Goal: Task Accomplishment & Management: Use online tool/utility

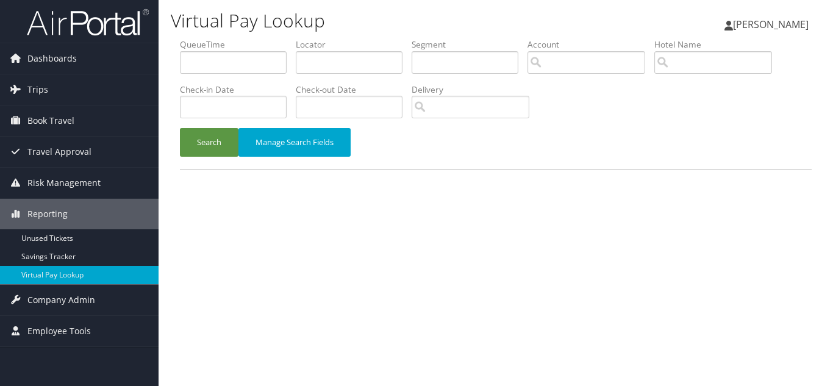
click at [432, 14] on h1 "Virtual Pay Lookup" at bounding box center [388, 21] width 434 height 26
click at [325, 62] on input "text" at bounding box center [349, 62] width 107 height 23
paste input "KZQBFB"
click at [180, 128] on button "Search" at bounding box center [209, 142] width 59 height 29
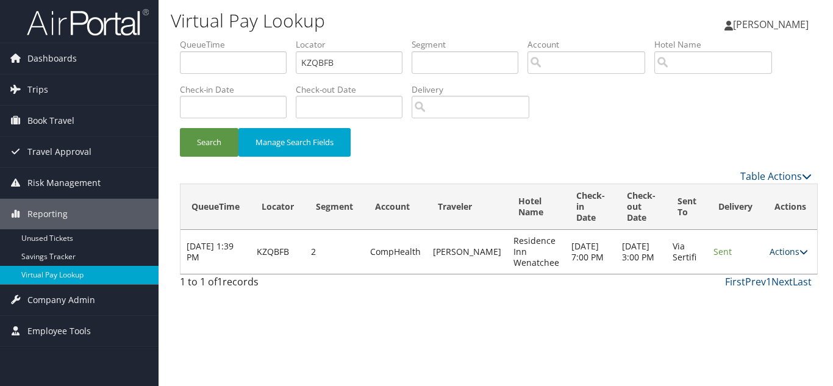
click at [770, 251] on link "Actions" at bounding box center [789, 252] width 38 height 12
click at [757, 291] on link "Logs" at bounding box center [759, 290] width 77 height 21
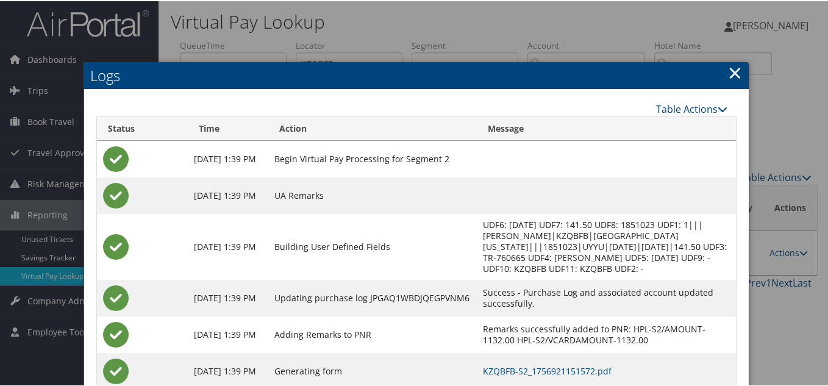
click at [731, 70] on link "×" at bounding box center [735, 71] width 14 height 24
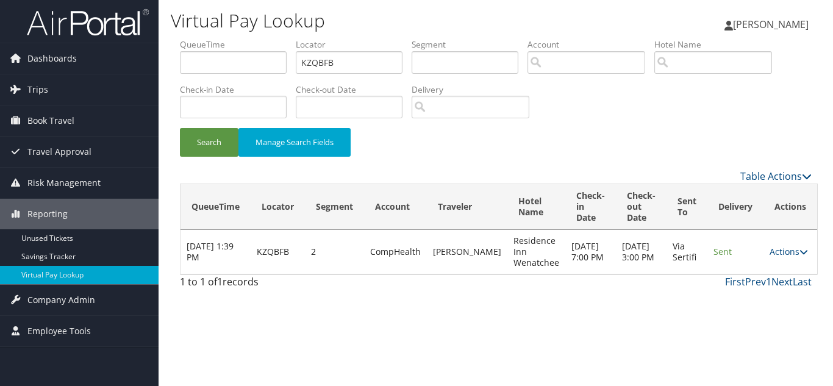
click at [480, 168] on div "Search Manage Search Fields" at bounding box center [496, 148] width 650 height 41
drag, startPoint x: 356, startPoint y: 62, endPoint x: 203, endPoint y: 65, distance: 152.5
click at [204, 38] on ul "QueueTime Locator KZQBFB Segment Account Traveler Hotel Name Check-in Date Chec…" at bounding box center [496, 38] width 632 height 0
paste input "QJXPSS"
type input "QJXPSS"
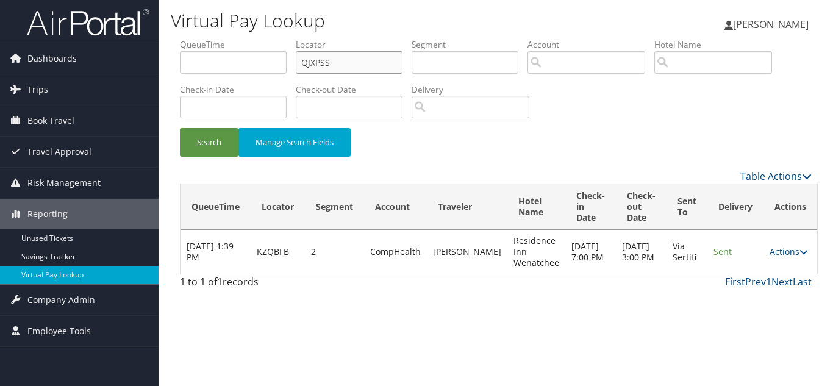
click at [180, 128] on button "Search" at bounding box center [209, 142] width 59 height 29
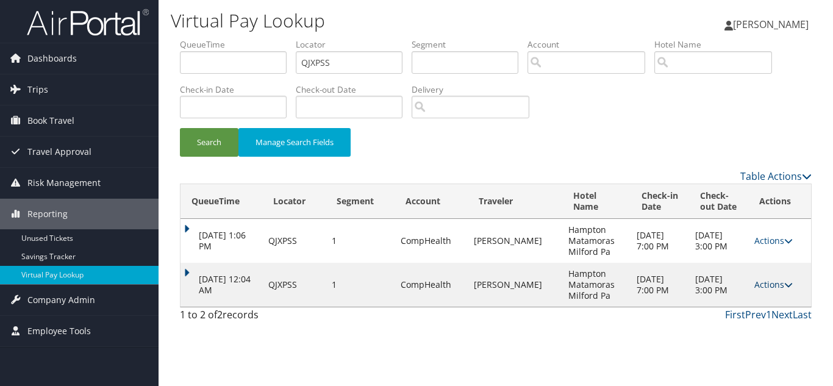
click at [769, 285] on link "Actions" at bounding box center [773, 285] width 38 height 12
click at [746, 321] on link "Logs" at bounding box center [748, 323] width 77 height 21
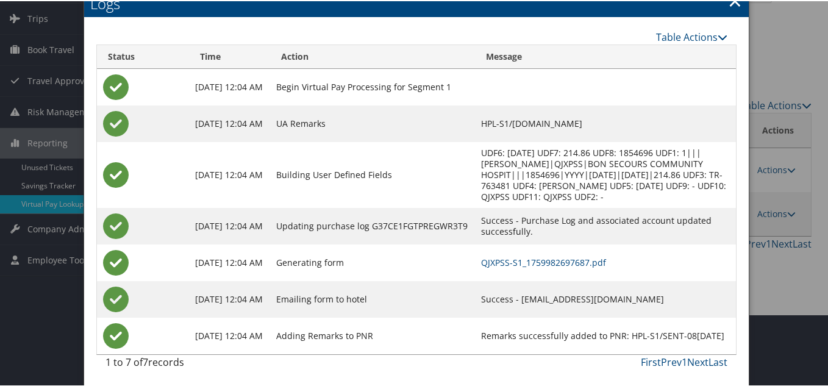
scroll to position [73, 0]
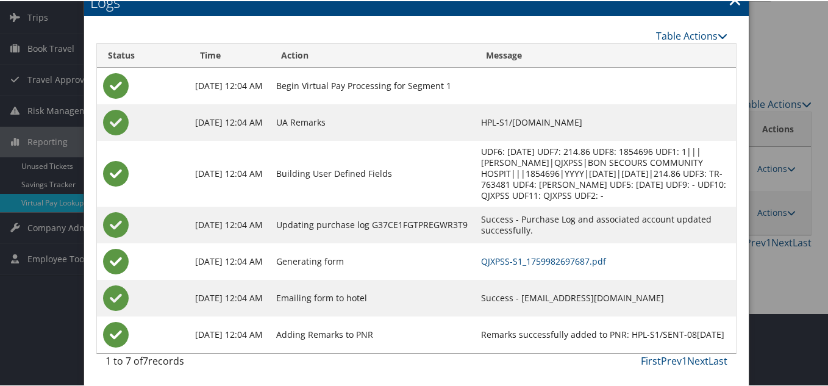
drag, startPoint x: 637, startPoint y: 298, endPoint x: 472, endPoint y: 299, distance: 164.6
click at [475, 299] on td "Success - HAMPTONINNMATAMORAS@GMAIL.COM" at bounding box center [606, 297] width 262 height 37
click at [507, 314] on td "Success - HAMPTONINNMATAMORAS@GMAIL.COM" at bounding box center [606, 297] width 262 height 37
drag, startPoint x: 638, startPoint y: 296, endPoint x: 472, endPoint y: 296, distance: 165.9
click at [475, 296] on td "Success - HAMPTONINNMATAMORAS@GMAIL.COM" at bounding box center [606, 297] width 262 height 37
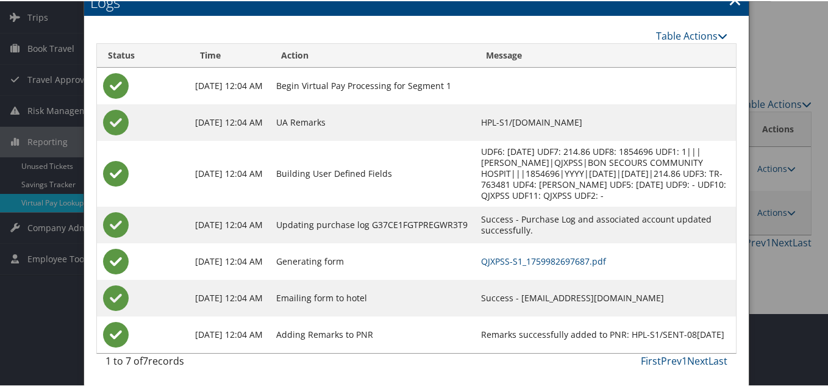
click at [635, 304] on td "Success - HAMPTONINNMATAMORAS@GMAIL.COM" at bounding box center [606, 297] width 262 height 37
drag, startPoint x: 637, startPoint y: 296, endPoint x: 470, endPoint y: 301, distance: 167.2
click at [475, 301] on td "Success - HAMPTONINNMATAMORAS@GMAIL.COM" at bounding box center [606, 297] width 262 height 37
click at [510, 313] on td "Success - HAMPTONINNMATAMORAS@GMAIL.COM" at bounding box center [606, 297] width 262 height 37
drag, startPoint x: 636, startPoint y: 298, endPoint x: 471, endPoint y: 299, distance: 165.3
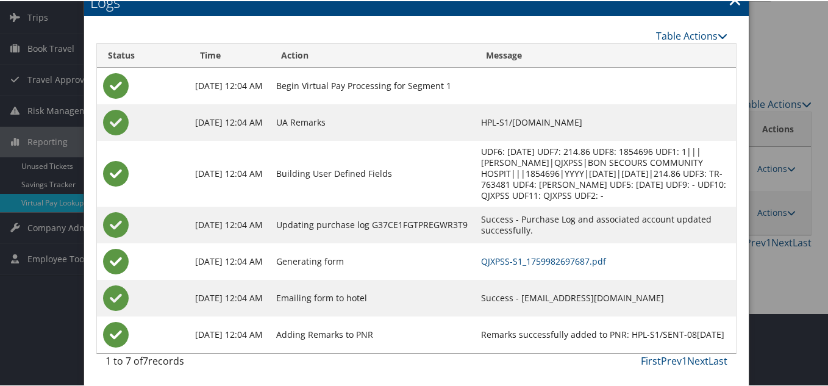
click at [475, 299] on td "Success - HAMPTONINNMATAMORAS@GMAIL.COM" at bounding box center [606, 297] width 262 height 37
copy td "HAMPTONINNMATAMORAS@GMAIL.COM"
click at [631, 312] on td "Success - HAMPTONINNMATAMORAS@GMAIL.COM" at bounding box center [606, 297] width 262 height 37
click at [395, 116] on td "UA Remarks" at bounding box center [372, 121] width 205 height 37
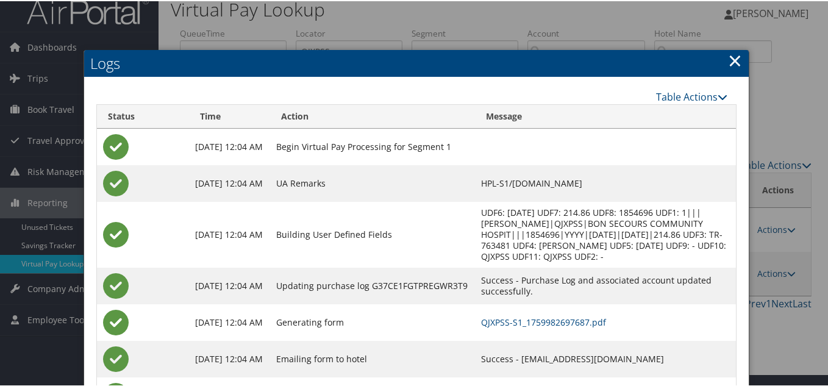
click at [733, 59] on link "×" at bounding box center [735, 59] width 14 height 24
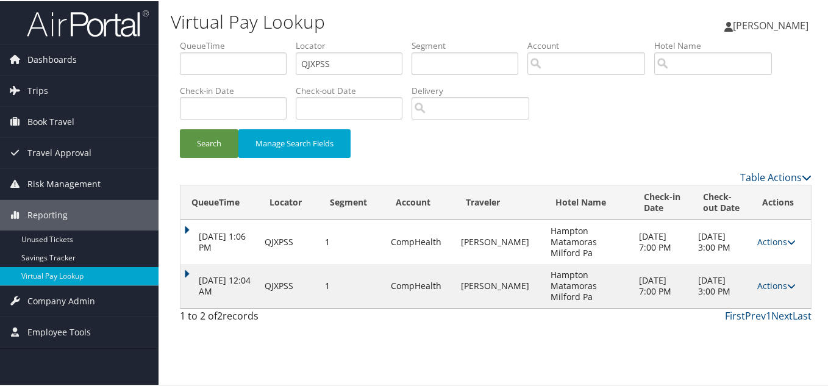
scroll to position [0, 0]
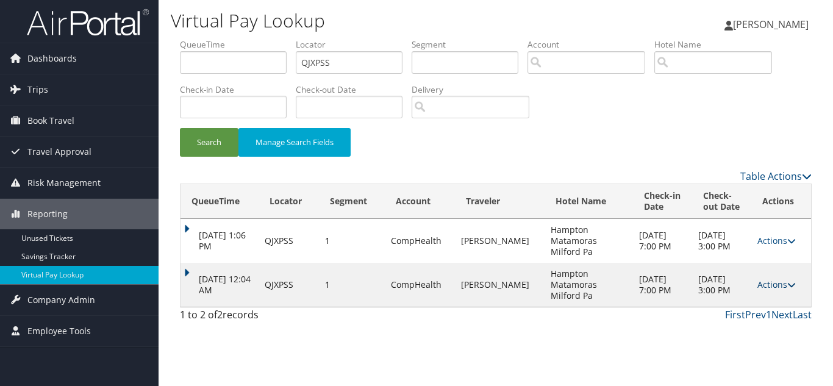
click at [784, 284] on link "Actions" at bounding box center [776, 285] width 38 height 12
click at [748, 292] on link "Resend" at bounding box center [752, 302] width 77 height 21
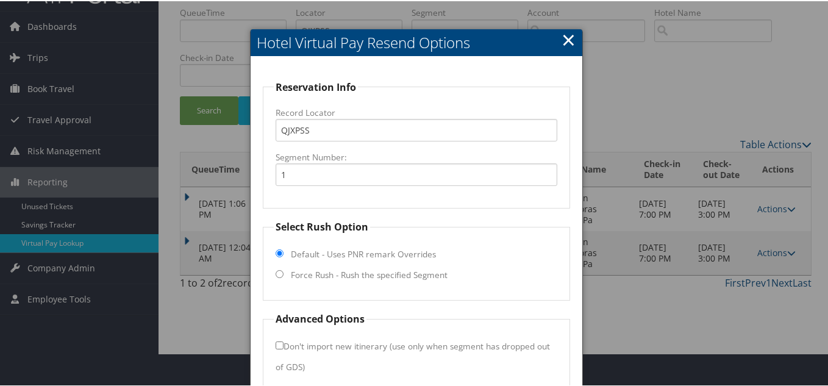
scroll to position [88, 0]
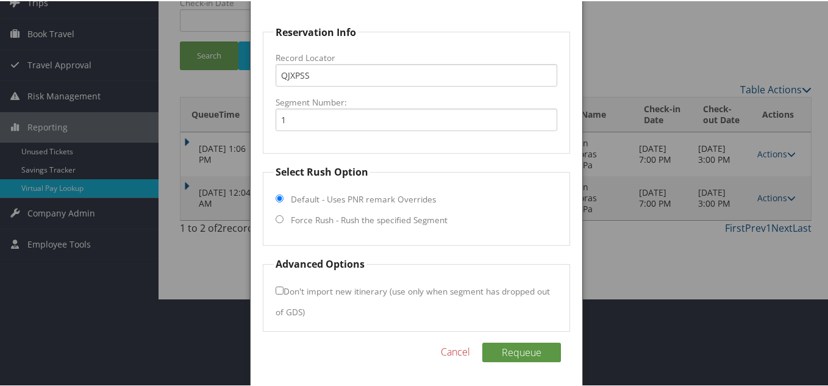
click at [280, 216] on input "Force Rush - Rush the specified Segment" at bounding box center [280, 218] width 8 height 8
radio input "true"
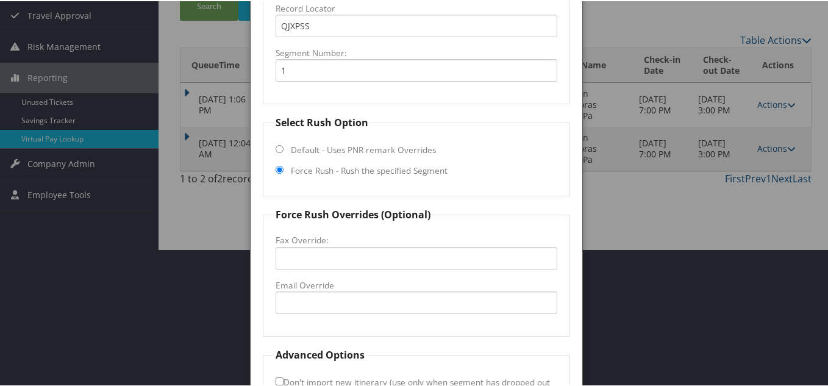
scroll to position [210, 0]
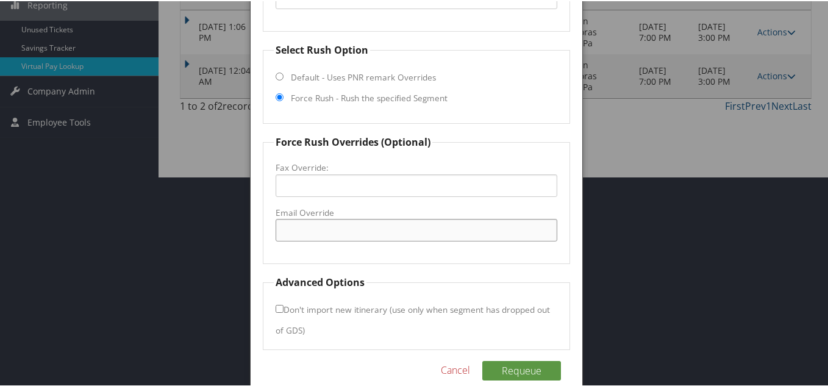
click at [312, 230] on input "Email Override" at bounding box center [417, 229] width 282 height 23
paste input "HAMPTONINNMATAMORAS@GMAIL.COM"
type input "HAMPTONINNMATAMORAS@GMAIL.COM"
click at [416, 256] on fieldset "Force Rush Overrides (Optional) Fax Override: Email Override HAMPTONINNMATAMORA…" at bounding box center [416, 198] width 307 height 129
click at [512, 368] on button "Requeue" at bounding box center [521, 370] width 79 height 20
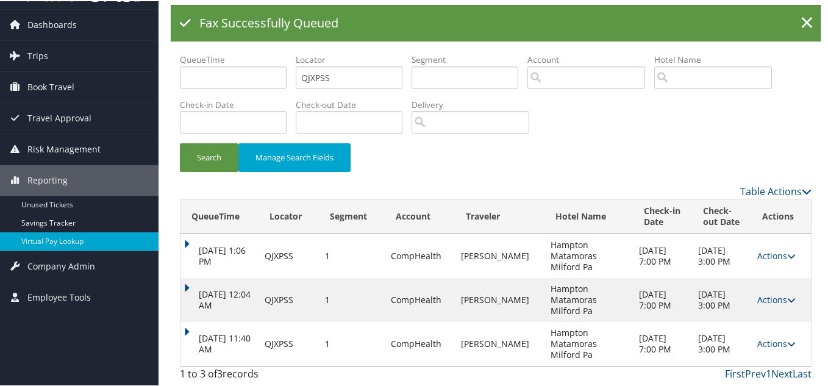
scroll to position [0, 0]
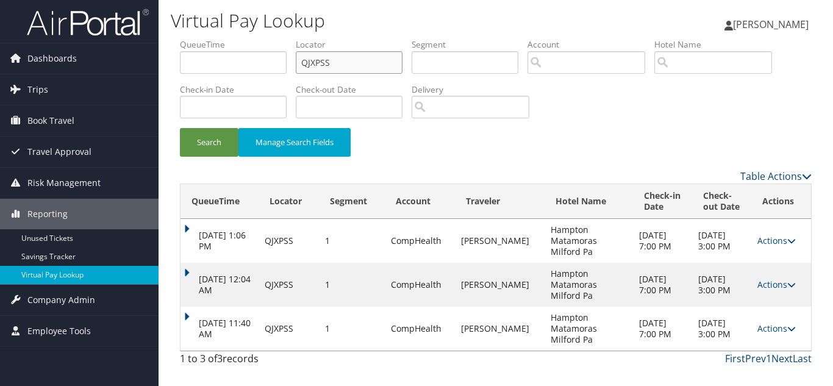
drag, startPoint x: 340, startPoint y: 62, endPoint x: 213, endPoint y: 59, distance: 126.9
click at [213, 38] on ul "QueueTime Locator QJXPSS Segment Account Traveler Hotel Name Check-in Date Chec…" at bounding box center [496, 38] width 632 height 0
paste input "OOOQCY"
type input "OOOQCY"
click at [180, 128] on button "Search" at bounding box center [209, 142] width 59 height 29
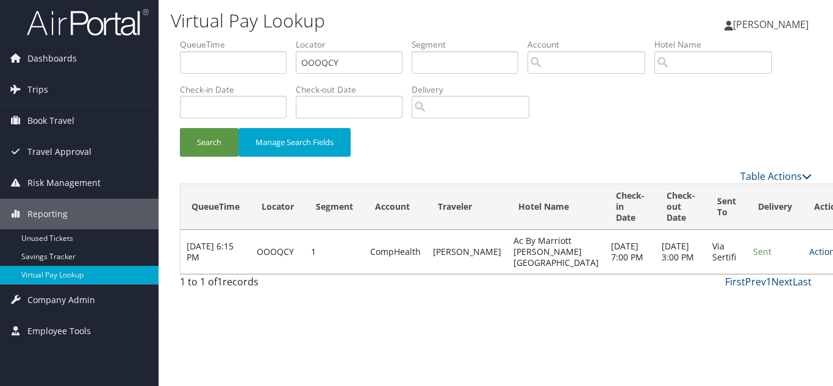
click at [809, 256] on link "Actions" at bounding box center [828, 252] width 38 height 12
click at [762, 287] on link "Logs" at bounding box center [761, 290] width 77 height 21
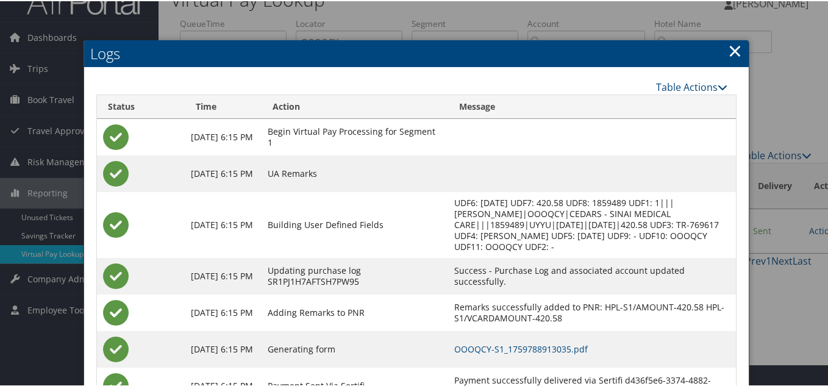
scroll to position [110, 0]
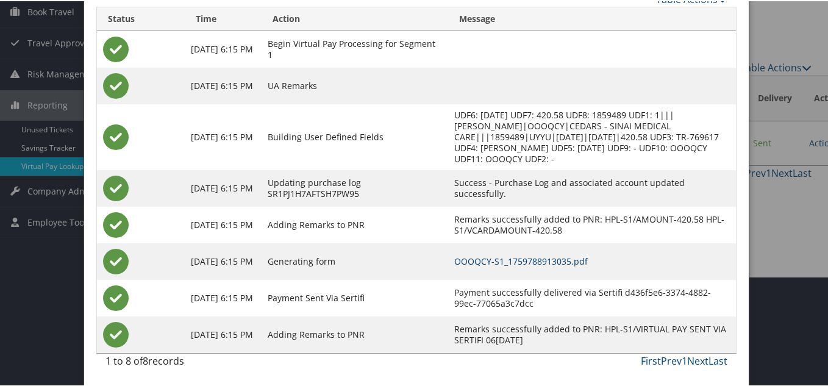
drag, startPoint x: 545, startPoint y: 261, endPoint x: 538, endPoint y: 262, distance: 7.3
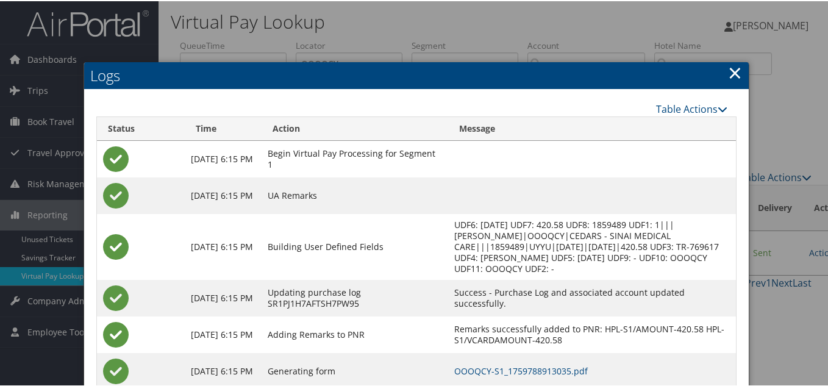
click at [730, 71] on link "×" at bounding box center [735, 71] width 14 height 24
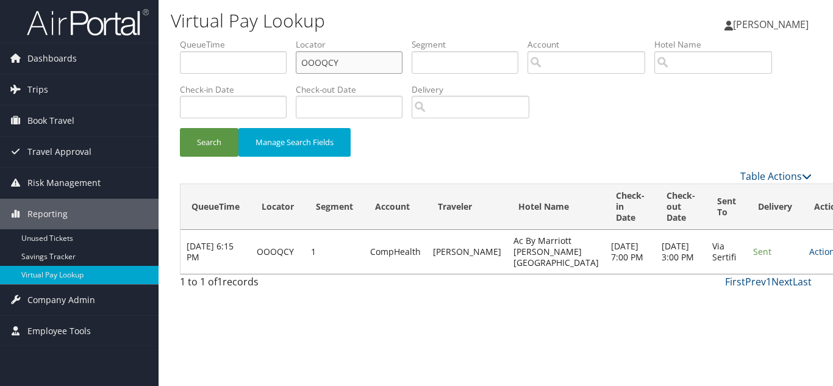
drag, startPoint x: 289, startPoint y: 69, endPoint x: 208, endPoint y: 68, distance: 81.1
click at [212, 38] on ul "QueueTime Locator OOOQCY Segment Account Traveler Hotel Name Check-in Date Chec…" at bounding box center [496, 38] width 632 height 0
click at [180, 128] on button "Search" at bounding box center [209, 142] width 59 height 29
click at [592, 152] on div "Search Manage Search Fields" at bounding box center [496, 148] width 650 height 41
click at [809, 256] on link "Actions" at bounding box center [828, 252] width 38 height 12
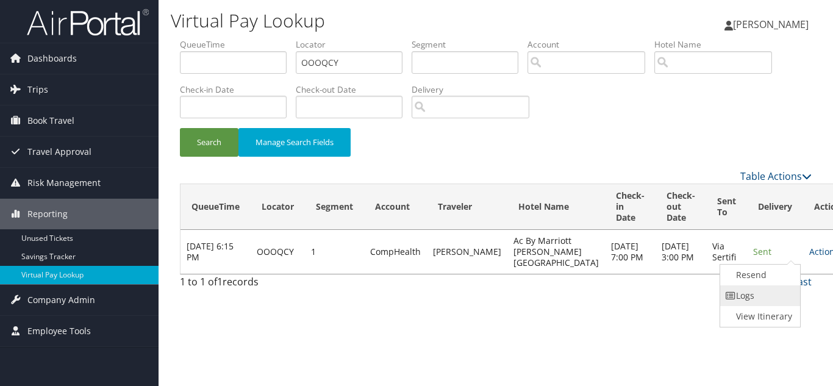
click at [759, 296] on link "Logs" at bounding box center [758, 295] width 77 height 21
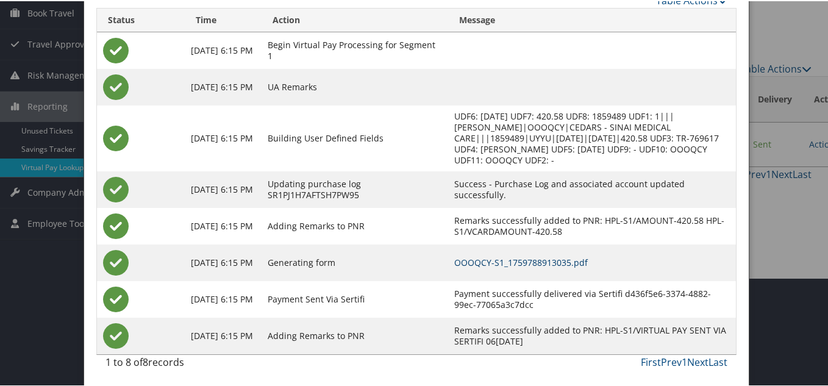
scroll to position [110, 0]
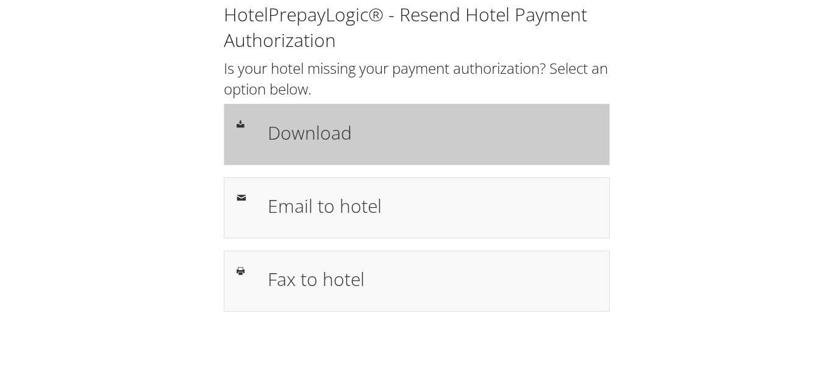
click at [338, 139] on h1 "Download" at bounding box center [432, 132] width 329 height 27
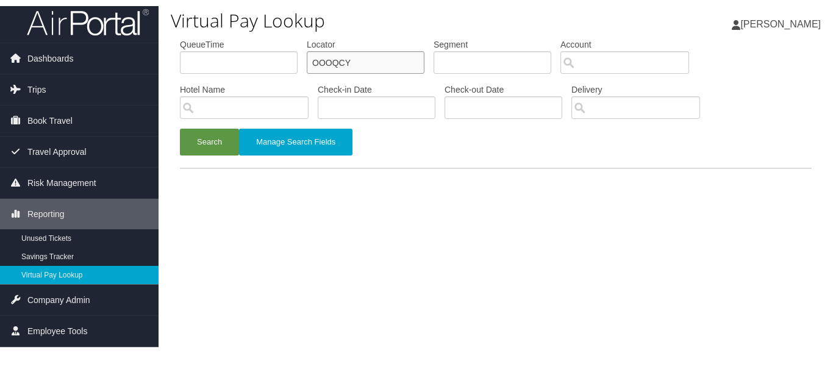
click at [352, 64] on input "OOOQCY" at bounding box center [366, 62] width 118 height 23
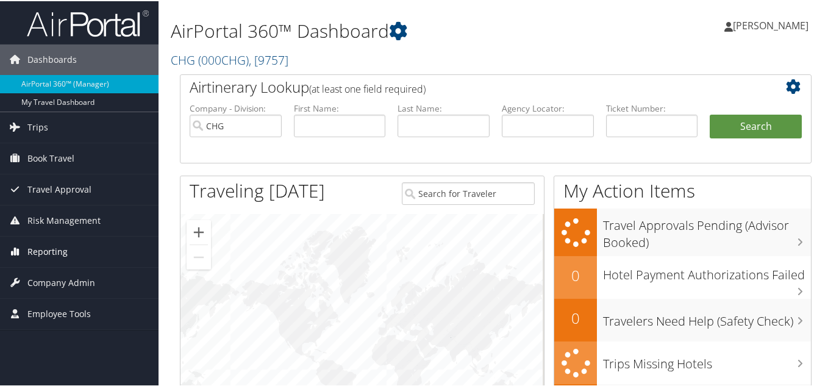
click at [42, 256] on span "Reporting" at bounding box center [47, 250] width 40 height 30
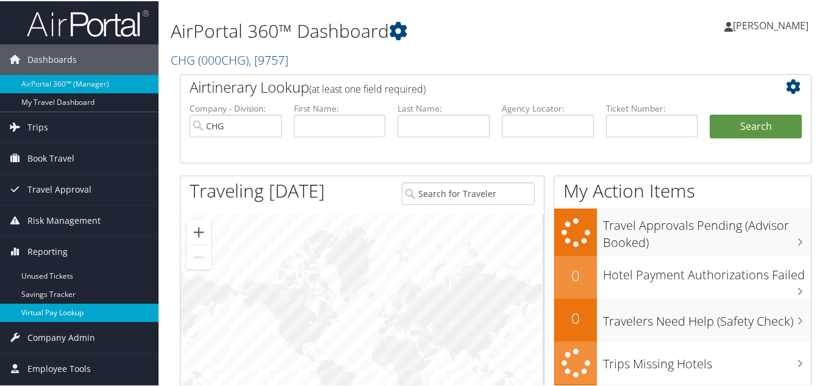
click at [66, 308] on link "Virtual Pay Lookup" at bounding box center [79, 311] width 159 height 18
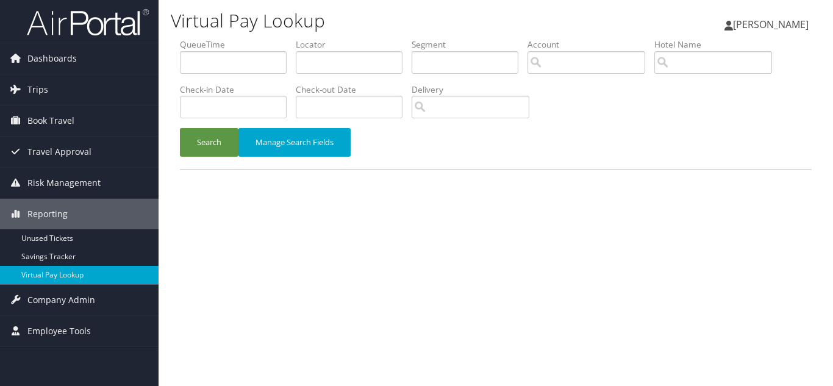
click at [273, 30] on h1 "Virtual Pay Lookup" at bounding box center [388, 21] width 434 height 26
click at [323, 266] on div "Virtual Pay Lookup Luke Perry Luke Perry My Settings Travel Agency Contacts Vie…" at bounding box center [496, 193] width 674 height 386
click at [337, 59] on input "text" at bounding box center [349, 62] width 107 height 23
paste input "KYJSPN"
click at [180, 128] on button "Search" at bounding box center [209, 142] width 59 height 29
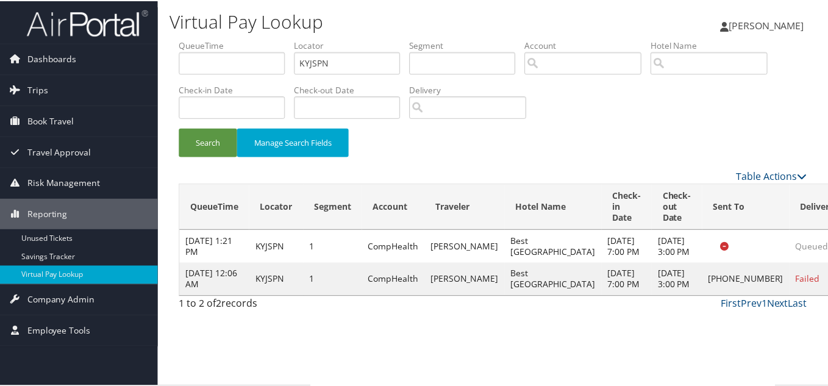
scroll to position [6, 0]
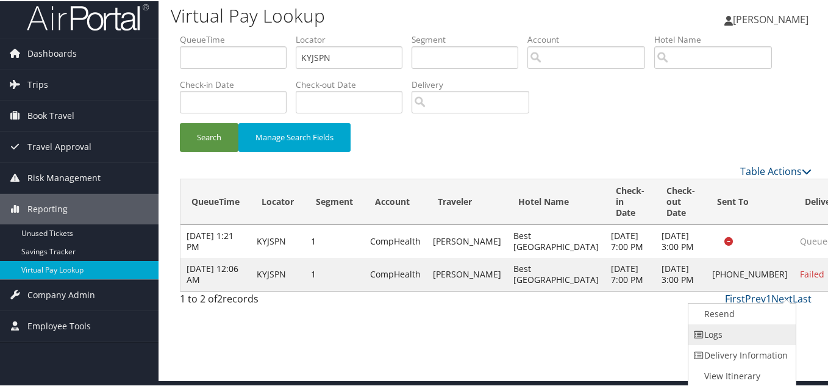
click at [735, 331] on link "Logs" at bounding box center [740, 333] width 104 height 21
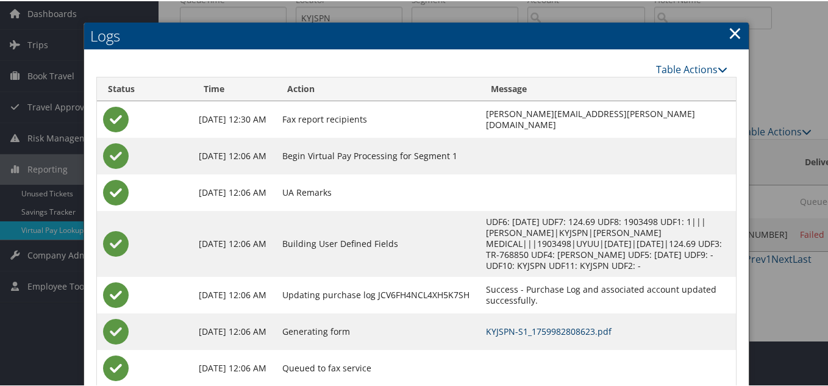
scroll to position [18, 0]
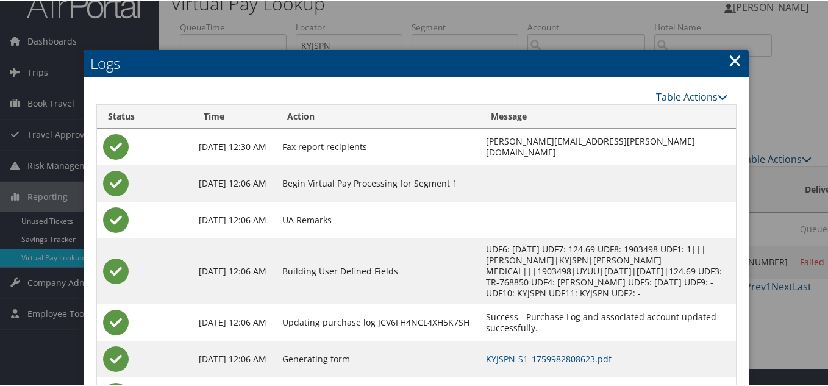
drag, startPoint x: 731, startPoint y: 57, endPoint x: 734, endPoint y: 87, distance: 30.0
click at [731, 57] on link "×" at bounding box center [735, 59] width 14 height 24
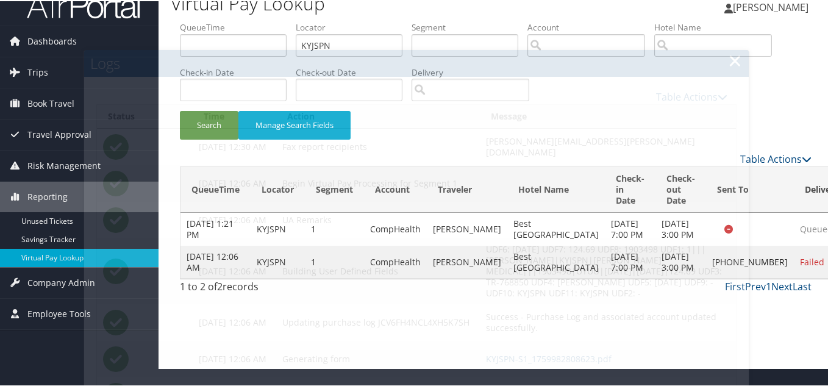
scroll to position [0, 0]
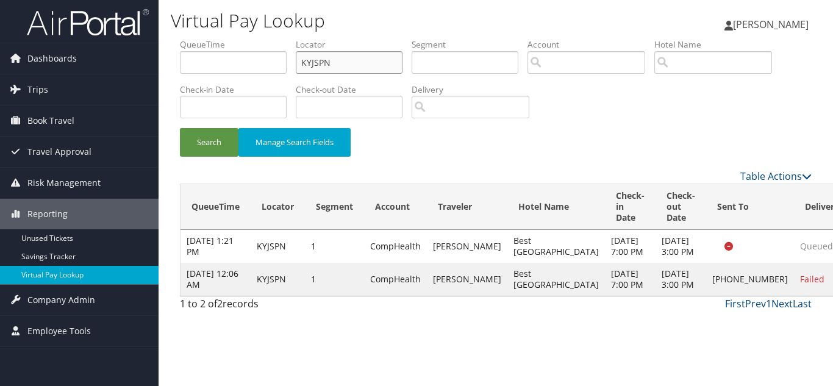
paste input "HYYZRO"
drag, startPoint x: 340, startPoint y: 68, endPoint x: 182, endPoint y: 71, distance: 158.6
click at [183, 38] on ul "QueueTime Locator KYJSPN Segment Account Traveler Hotel Name Check-in Date Chec…" at bounding box center [496, 38] width 632 height 0
click at [180, 128] on button "Search" at bounding box center [209, 142] width 59 height 29
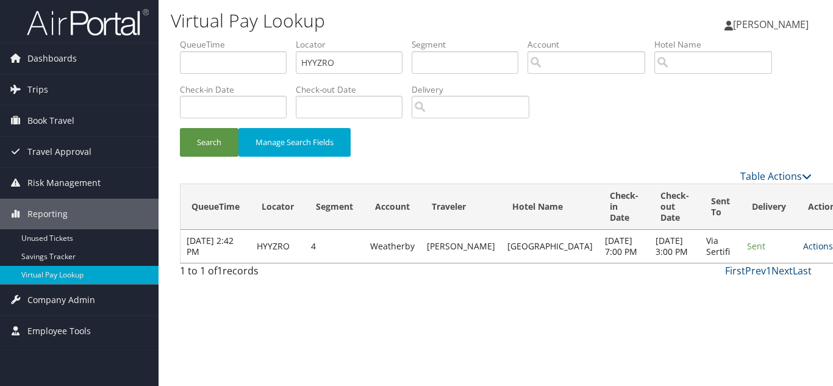
click at [803, 252] on link "Actions" at bounding box center [822, 246] width 38 height 12
click at [744, 289] on link "Logs" at bounding box center [758, 290] width 77 height 21
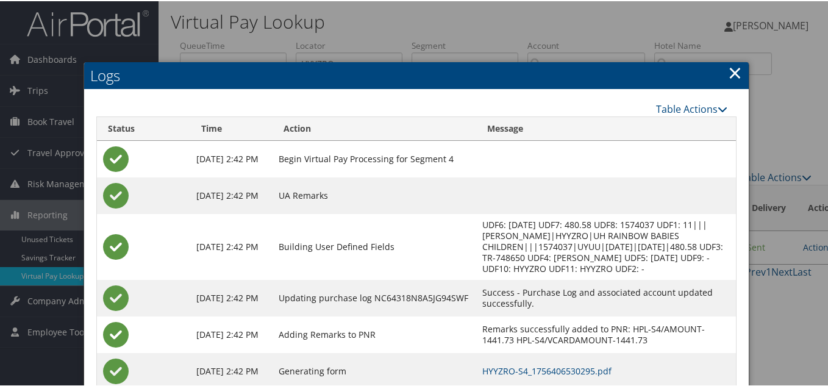
click at [731, 74] on link "×" at bounding box center [735, 71] width 14 height 24
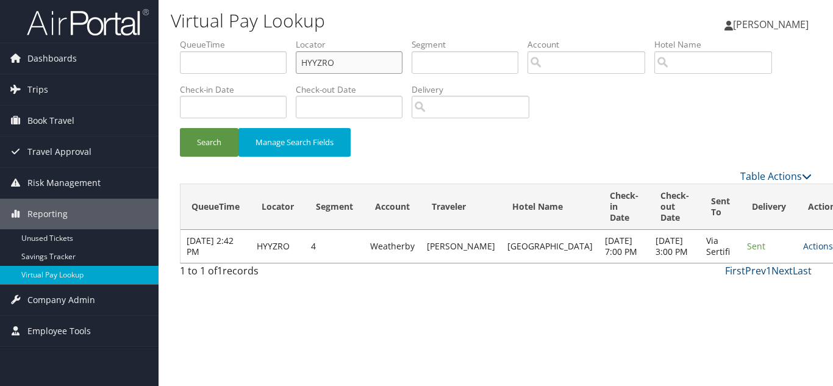
drag, startPoint x: 352, startPoint y: 64, endPoint x: 165, endPoint y: 64, distance: 187.8
click at [165, 64] on div "Virtual Pay Lookup Luke Perry Luke Perry My Settings Travel Agency Contacts Vie…" at bounding box center [496, 193] width 674 height 386
paste input "KVZTUP"
click at [180, 128] on button "Search" at bounding box center [209, 142] width 59 height 29
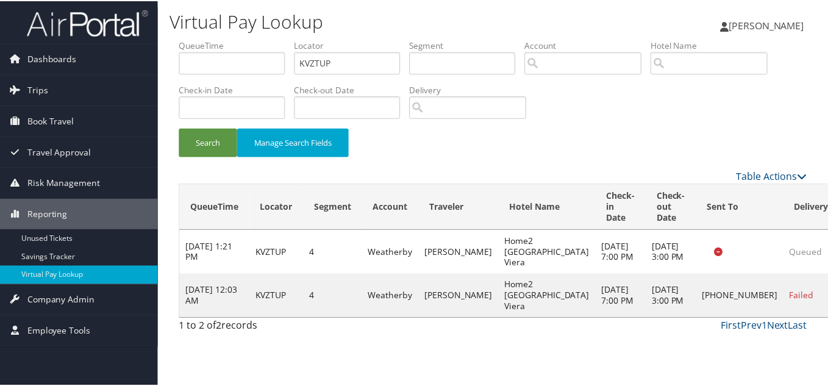
scroll to position [6, 0]
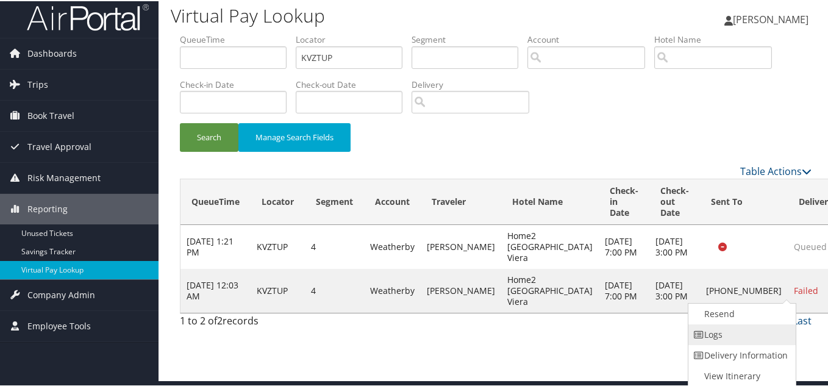
click at [718, 332] on link "Logs" at bounding box center [740, 333] width 104 height 21
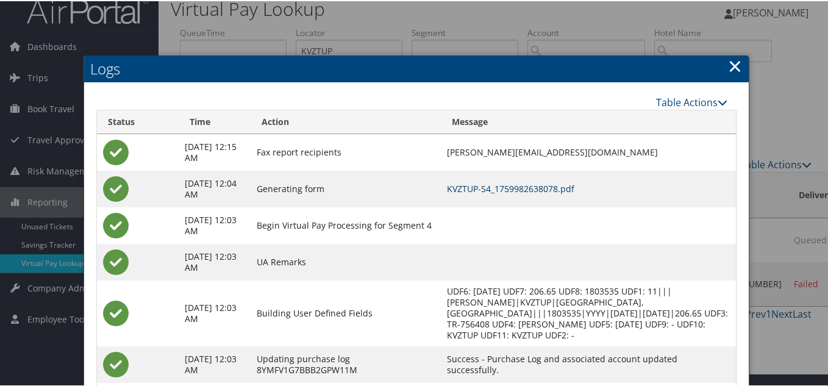
scroll to position [0, 0]
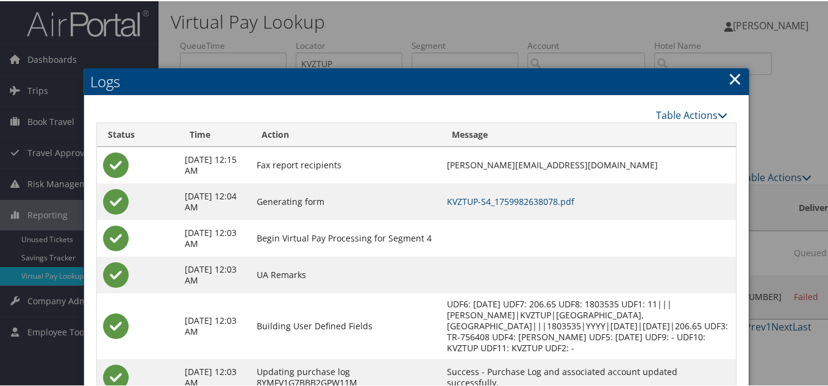
click at [732, 80] on link "×" at bounding box center [735, 77] width 14 height 24
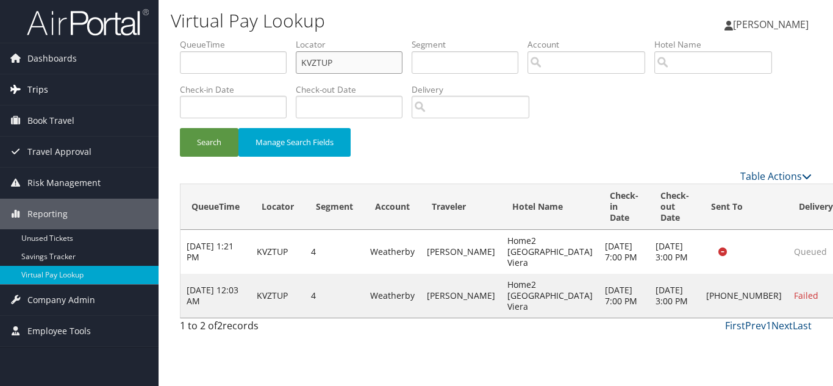
drag, startPoint x: 345, startPoint y: 63, endPoint x: 106, endPoint y: 76, distance: 238.8
click at [107, 75] on div "Dashboards AirPortal 360™ (Manager) My Travel Dashboard Trips Airtinerary® Look…" at bounding box center [416, 193] width 833 height 386
paste input "CHANMT"
click at [180, 128] on button "Search" at bounding box center [209, 142] width 59 height 29
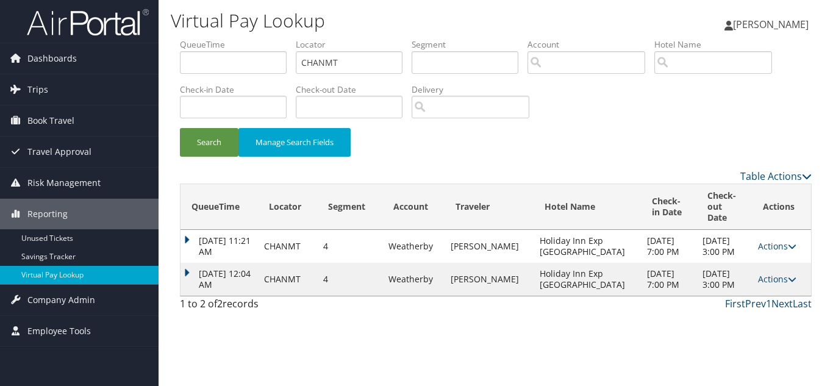
click at [777, 284] on link "Actions" at bounding box center [777, 279] width 38 height 12
click at [745, 321] on link "Logs" at bounding box center [748, 323] width 77 height 21
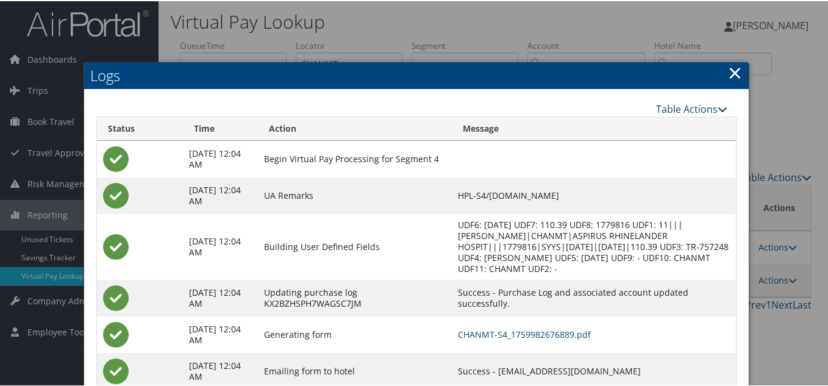
click at [732, 71] on link "×" at bounding box center [735, 71] width 14 height 24
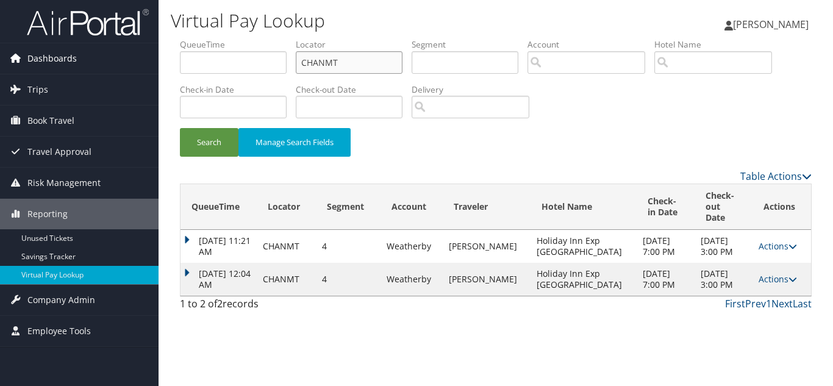
click at [101, 66] on div "Dashboards AirPortal 360™ (Manager) My Travel Dashboard Trips Airtinerary® Look…" at bounding box center [416, 193] width 833 height 386
paste input "SAUXY"
click at [180, 128] on button "Search" at bounding box center [209, 142] width 59 height 29
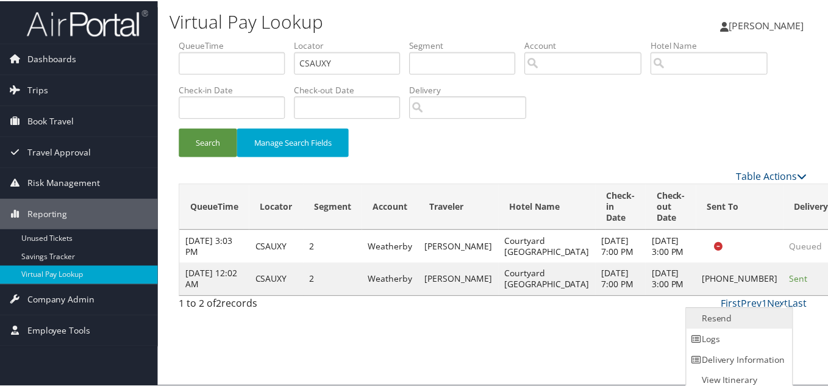
scroll to position [6, 0]
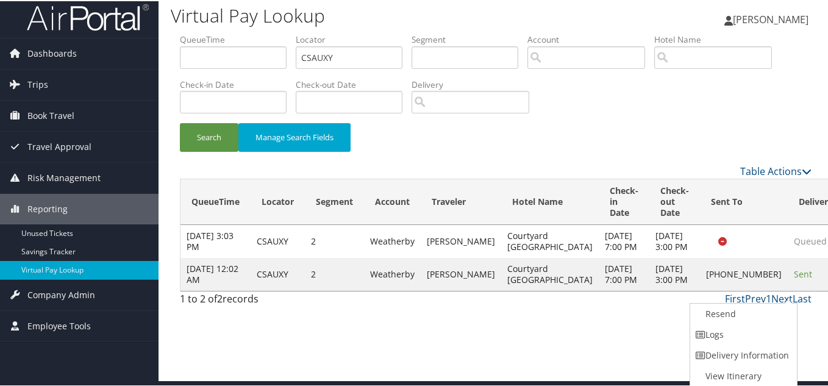
click at [746, 330] on link "Logs" at bounding box center [742, 333] width 104 height 21
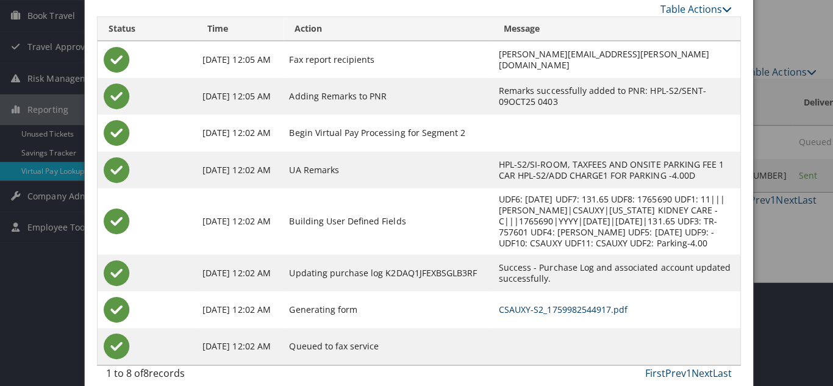
scroll to position [0, 0]
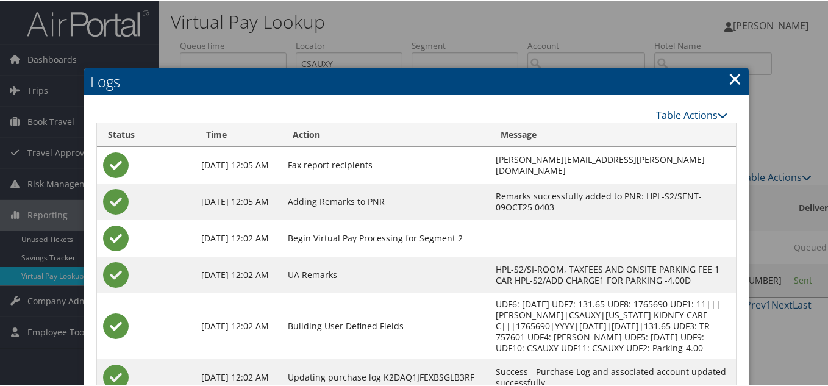
click at [735, 76] on link "×" at bounding box center [735, 77] width 14 height 24
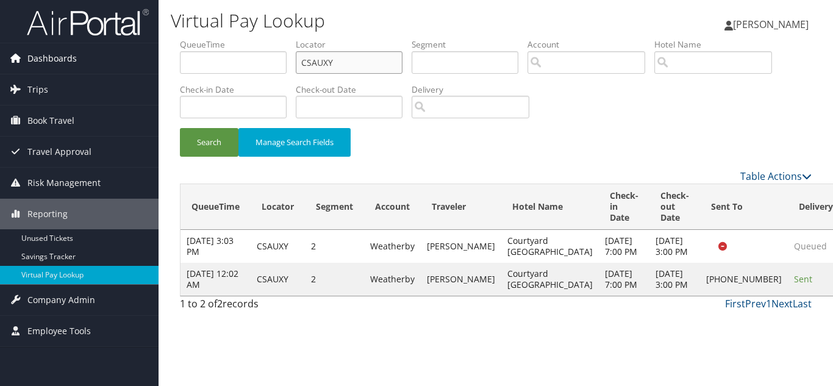
drag, startPoint x: 372, startPoint y: 67, endPoint x: 68, endPoint y: 67, distance: 303.7
click at [69, 67] on div "Dashboards AirPortal 360™ (Manager) My Travel Dashboard Trips Airtinerary® Look…" at bounding box center [416, 193] width 833 height 386
paste input "LJWEHN"
click at [180, 128] on button "Search" at bounding box center [209, 142] width 59 height 29
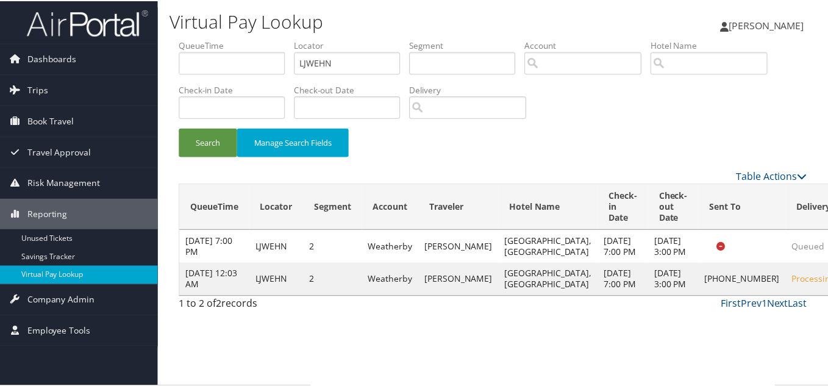
scroll to position [34, 0]
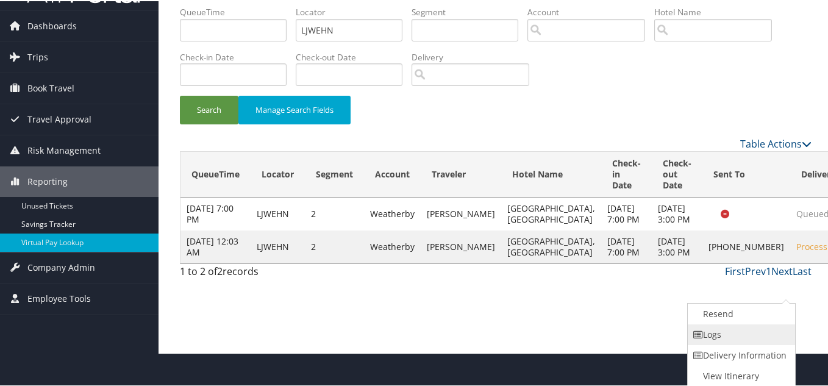
click at [732, 337] on link "Logs" at bounding box center [740, 333] width 104 height 21
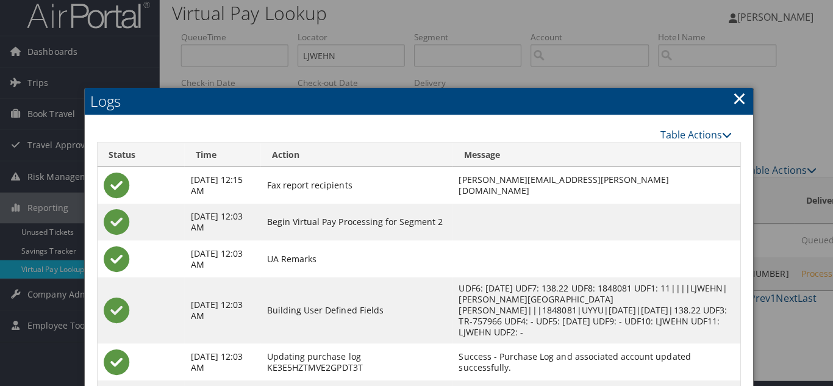
scroll to position [0, 0]
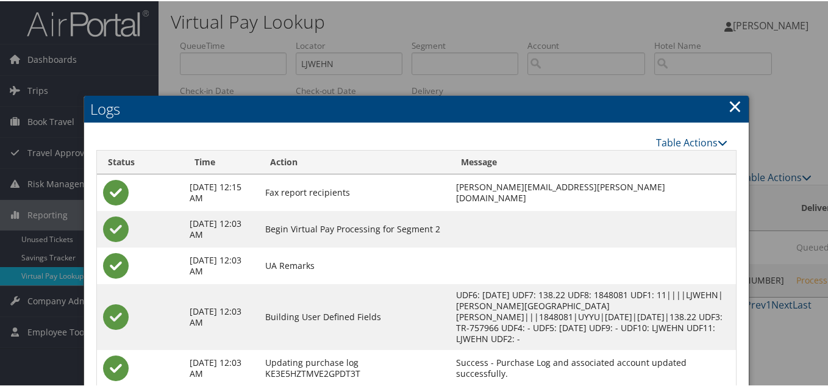
click at [731, 106] on link "×" at bounding box center [735, 105] width 14 height 24
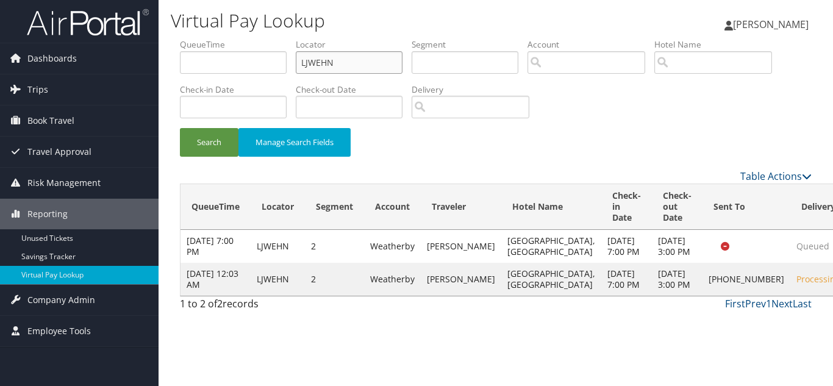
drag, startPoint x: 274, startPoint y: 61, endPoint x: 209, endPoint y: 62, distance: 64.6
click at [212, 38] on ul "QueueTime Locator LJWEHN Segment Account Traveler Hotel Name Check-in Date Chec…" at bounding box center [496, 38] width 632 height 0
paste input "USQEKT"
click at [180, 128] on button "Search" at bounding box center [209, 142] width 59 height 29
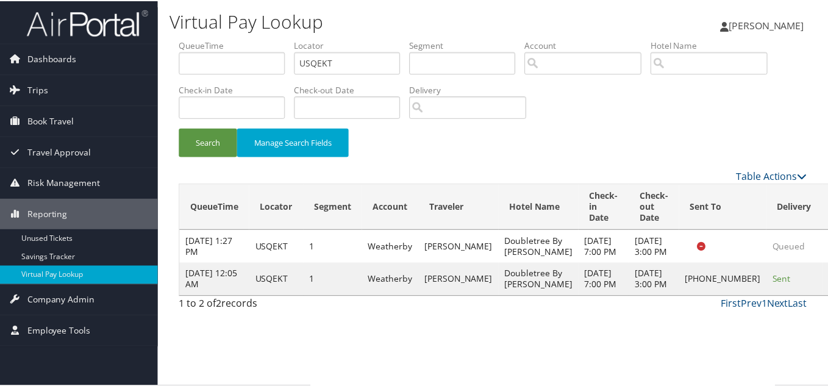
scroll to position [6, 0]
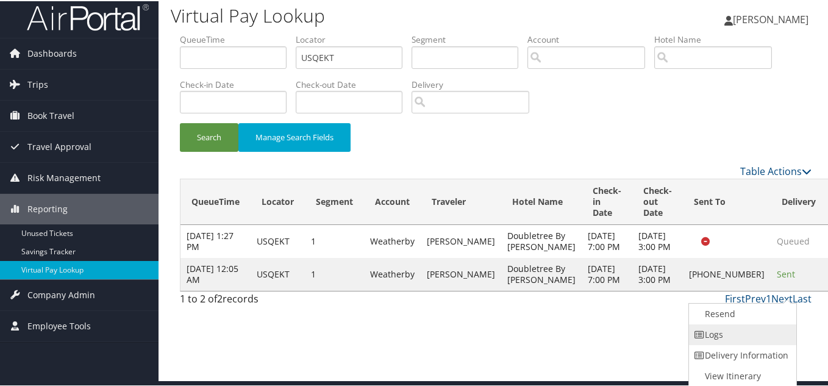
click at [726, 337] on link "Logs" at bounding box center [741, 333] width 104 height 21
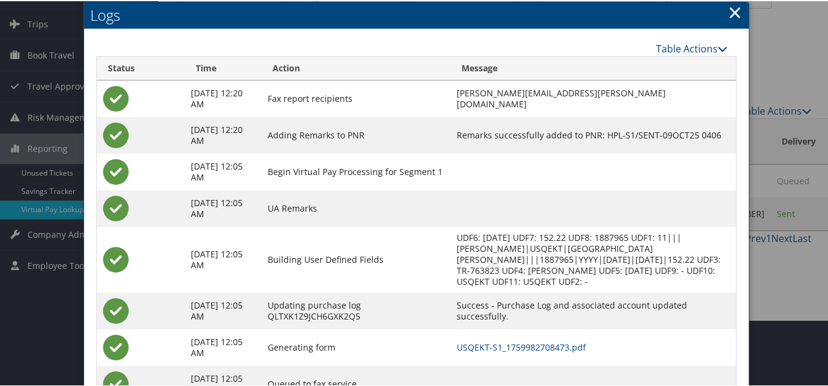
scroll to position [116, 0]
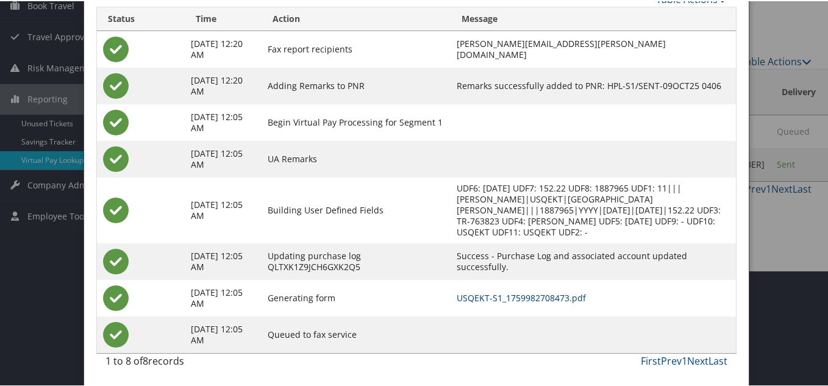
drag, startPoint x: 529, startPoint y: 299, endPoint x: 488, endPoint y: 268, distance: 51.3
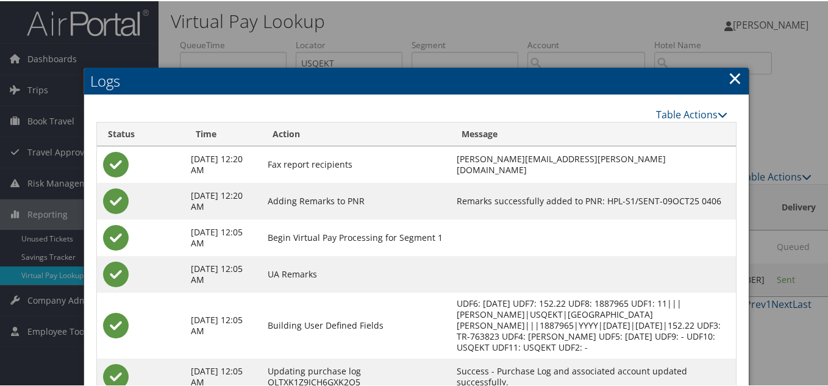
scroll to position [0, 0]
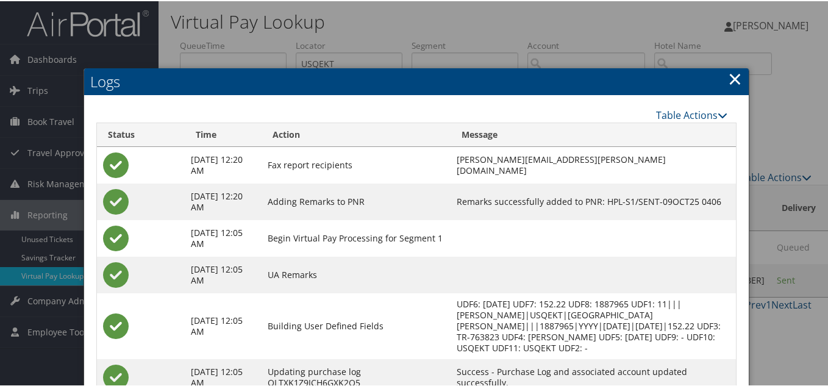
click at [728, 77] on link "×" at bounding box center [735, 77] width 14 height 24
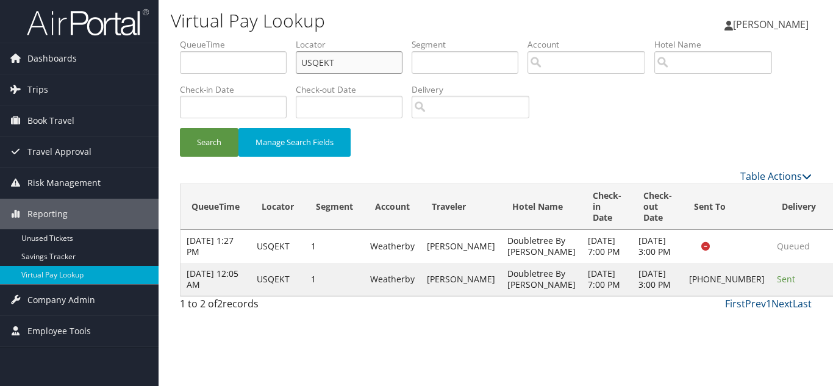
drag, startPoint x: 321, startPoint y: 68, endPoint x: 166, endPoint y: 79, distance: 155.9
click at [169, 77] on div "Virtual Pay Lookup Luke Perry Luke Perry My Settings Travel Agency Contacts Vie…" at bounding box center [496, 193] width 674 height 386
paste input "MSJVM"
type input "MSJVMT"
click at [180, 128] on button "Search" at bounding box center [209, 142] width 59 height 29
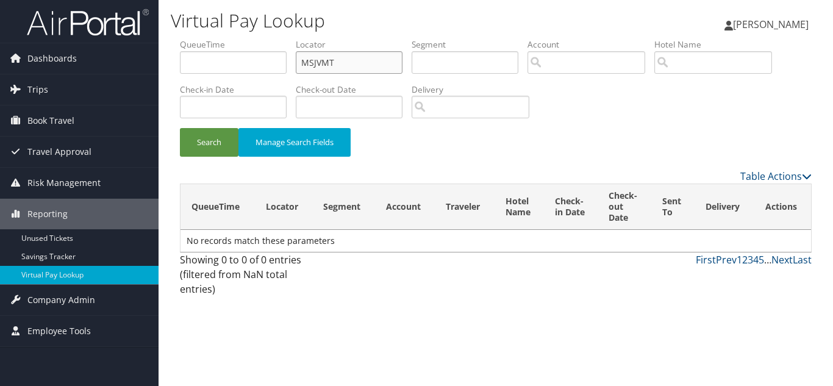
click at [338, 63] on input "MSJVMT" at bounding box center [349, 62] width 107 height 23
click at [180, 128] on button "Search" at bounding box center [209, 142] width 59 height 29
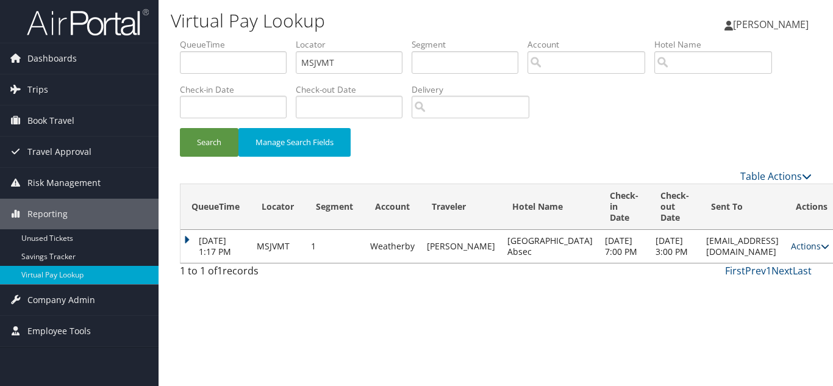
click at [793, 252] on link "Actions" at bounding box center [810, 246] width 38 height 12
click at [762, 299] on link "Logs" at bounding box center [760, 301] width 77 height 21
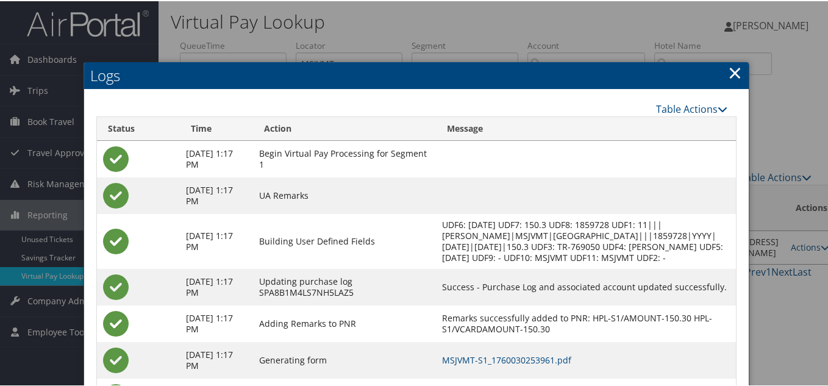
click at [730, 73] on link "×" at bounding box center [735, 71] width 14 height 24
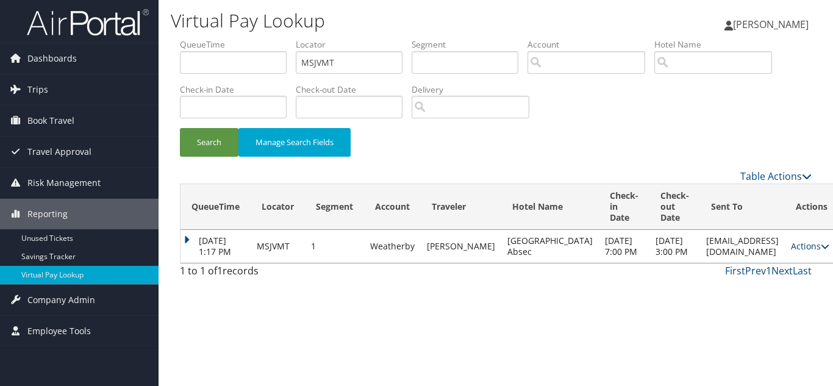
click at [791, 252] on link "Actions" at bounding box center [810, 246] width 38 height 12
click at [763, 284] on link "Resend" at bounding box center [760, 280] width 77 height 21
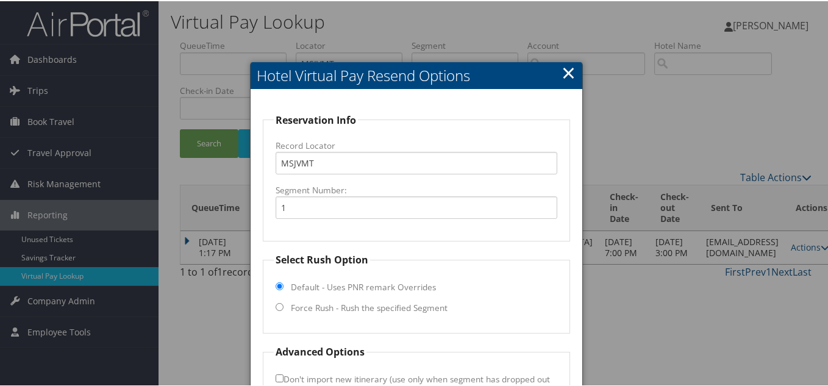
click at [281, 304] on input "Force Rush - Rush the specified Segment" at bounding box center [280, 306] width 8 height 8
radio input "true"
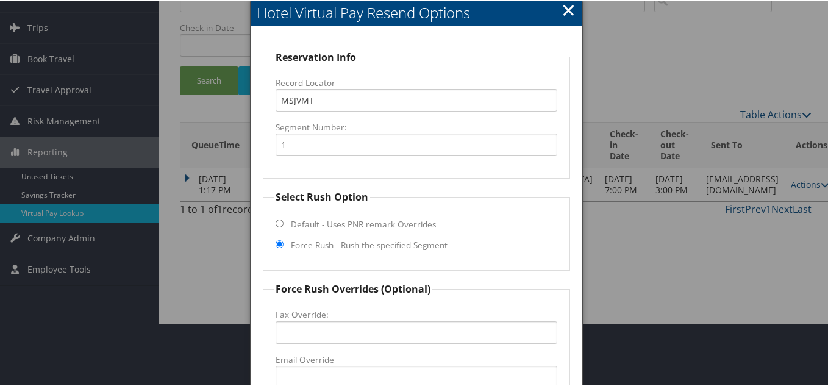
scroll to position [122, 0]
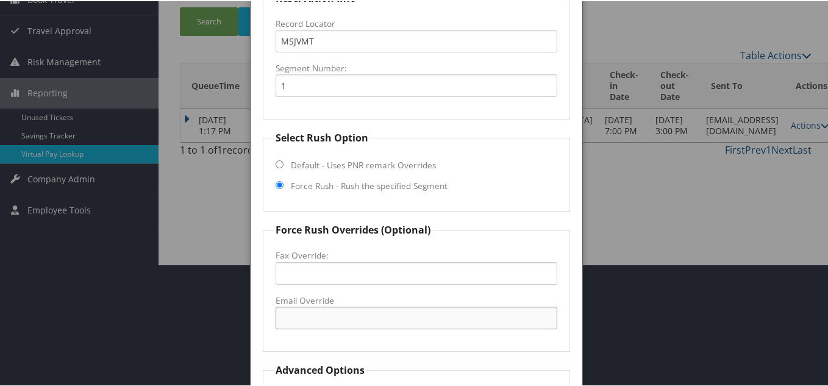
click at [301, 313] on input "Email Override" at bounding box center [417, 317] width 282 height 23
paste input "hamptoninnabsecon@gmail.com"
type input "hamptoninnabsecon@gmail.com"
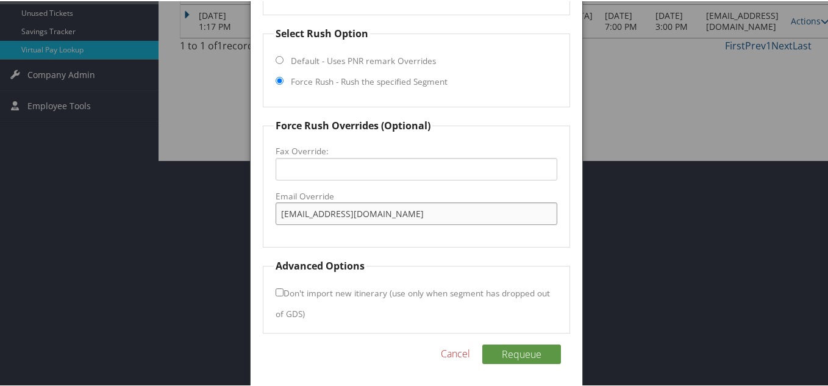
scroll to position [228, 0]
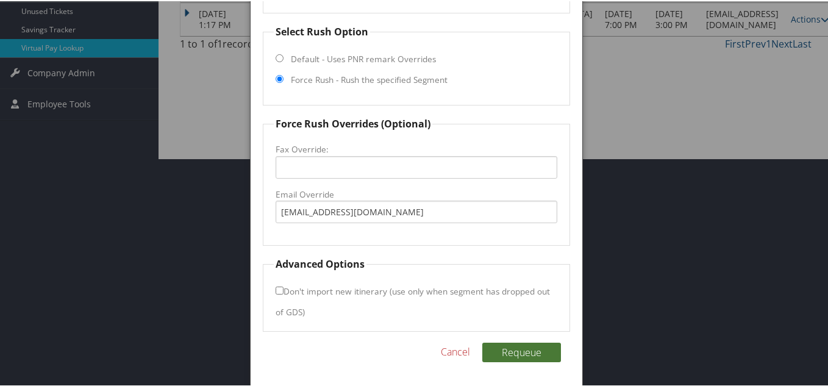
click at [514, 351] on button "Requeue" at bounding box center [521, 351] width 79 height 20
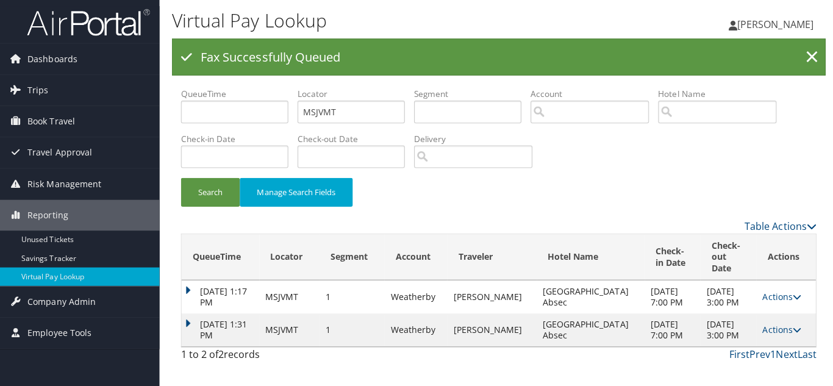
scroll to position [0, 0]
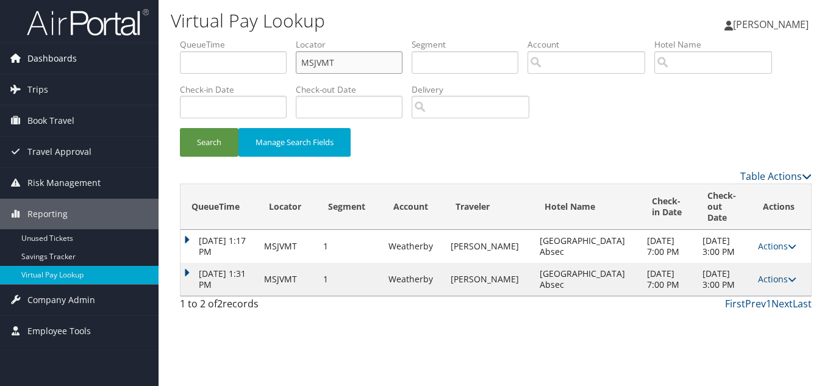
paste input "EFVSTD"
drag, startPoint x: 184, startPoint y: 60, endPoint x: 124, endPoint y: 62, distance: 59.8
click at [145, 60] on div "Dashboards AirPortal 360™ (Manager) My Travel Dashboard Trips Airtinerary® Look…" at bounding box center [416, 193] width 833 height 386
type input "EFVSTD"
click at [180, 128] on button "Search" at bounding box center [209, 142] width 59 height 29
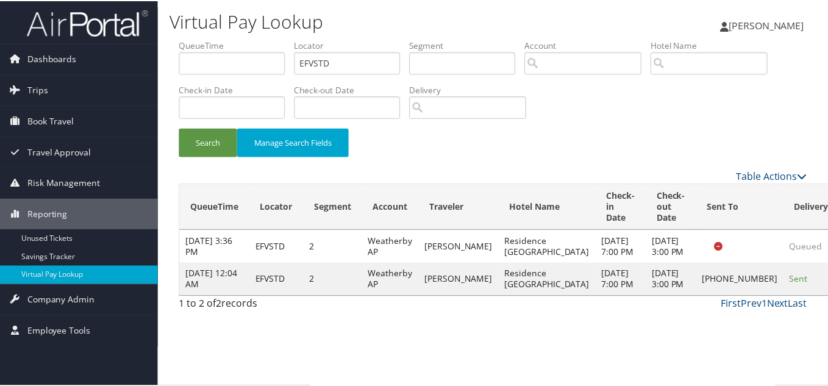
scroll to position [17, 0]
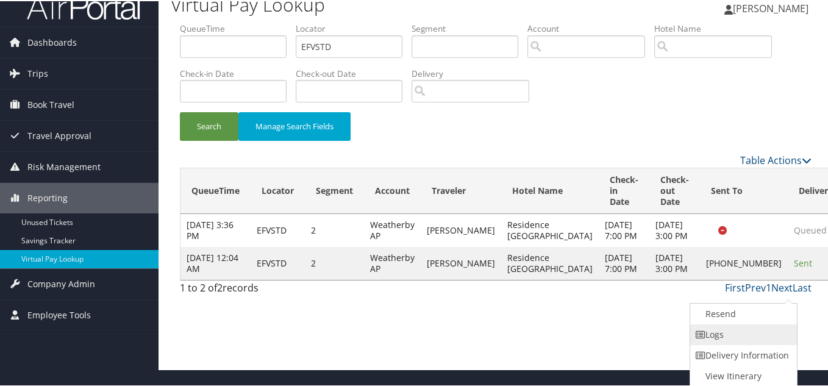
click at [726, 338] on link "Logs" at bounding box center [742, 333] width 104 height 21
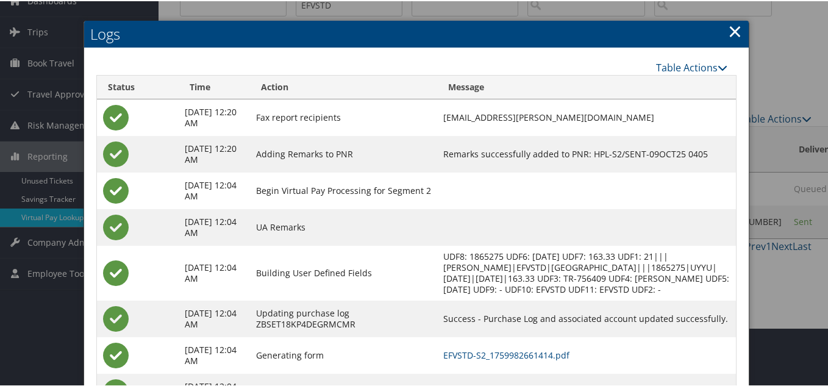
scroll to position [127, 0]
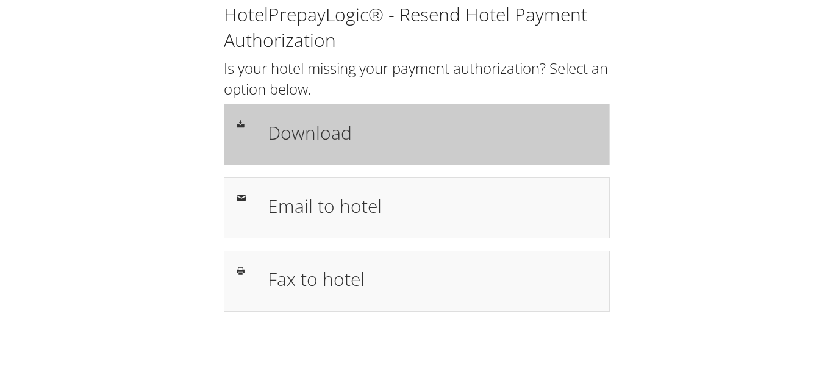
click at [323, 127] on h1 "Download" at bounding box center [432, 132] width 329 height 27
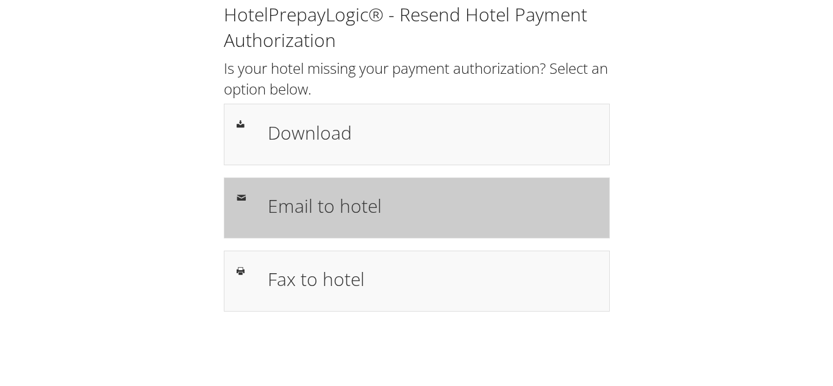
click at [341, 207] on h1 "Email to hotel" at bounding box center [432, 205] width 329 height 27
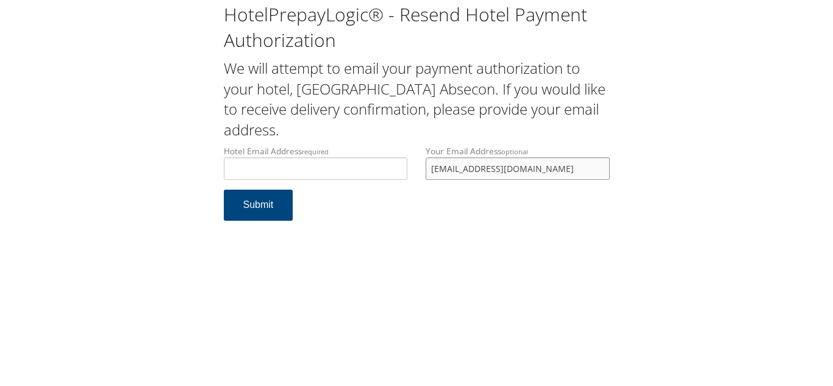
drag, startPoint x: 337, startPoint y: 190, endPoint x: 310, endPoint y: 188, distance: 26.9
click at [310, 188] on div "Hotel Email Address required Hotel email address is required Your Email Address…" at bounding box center [417, 167] width 404 height 45
click at [650, 205] on div "HotelPrepayLogic® - Resend Hotel Payment Authorization We will attempt to email…" at bounding box center [416, 116] width 809 height 233
click at [311, 172] on input "Hotel Email Address required" at bounding box center [316, 168] width 184 height 23
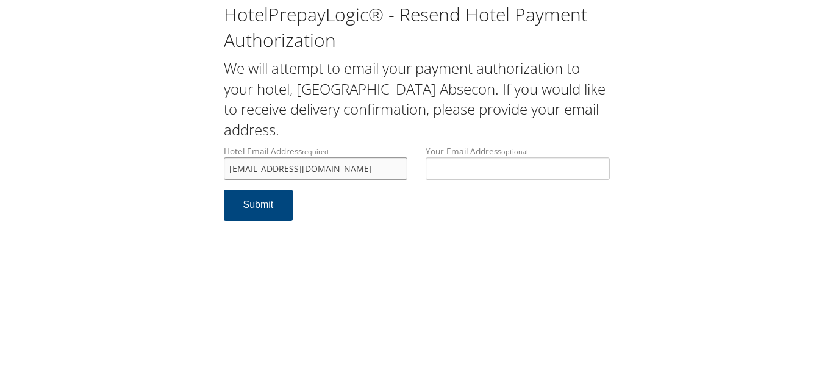
type input "[EMAIL_ADDRESS][DOMAIN_NAME]"
click at [345, 216] on form "Hotel Email Address required ecare@chghealthcare.com Hotel email address is req…" at bounding box center [417, 189] width 386 height 88
click at [262, 205] on button "Submit" at bounding box center [259, 205] width 70 height 31
